Goal: Complete application form

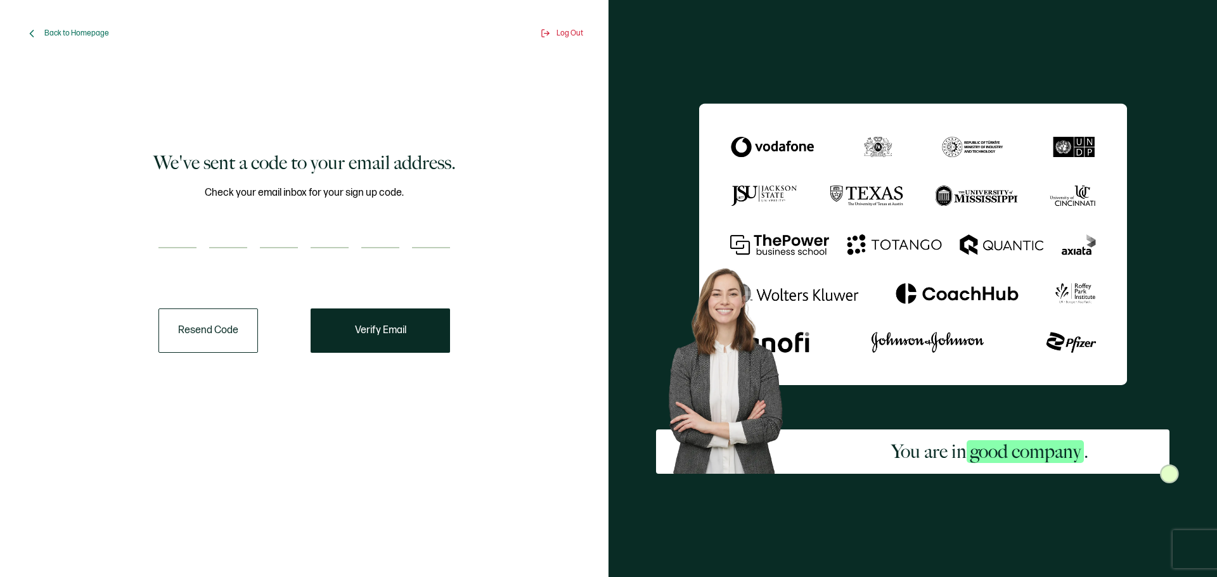
click at [181, 243] on input "number" at bounding box center [177, 235] width 38 height 25
type input "2"
type input "5"
type input "3"
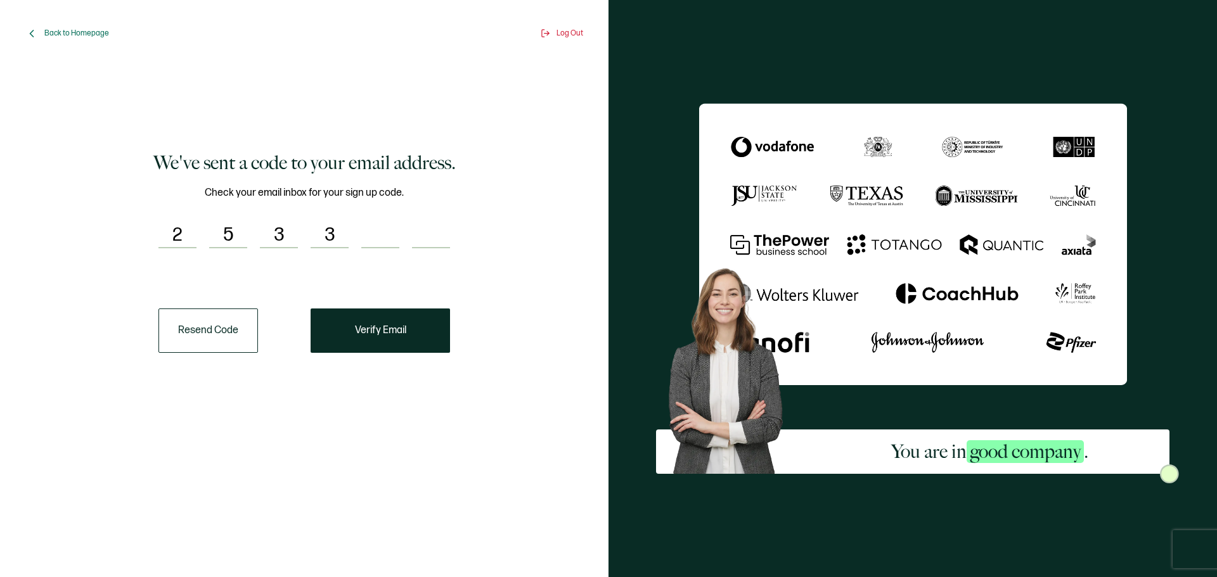
type input "0"
type input "1"
